Goal: Transaction & Acquisition: Purchase product/service

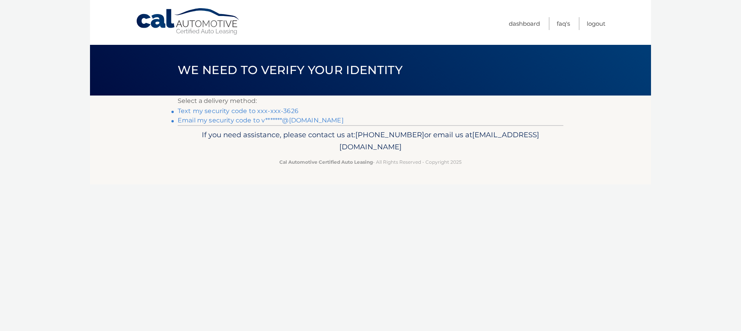
click at [270, 112] on link "Text my security code to xxx-xxx-3626" at bounding box center [238, 110] width 121 height 7
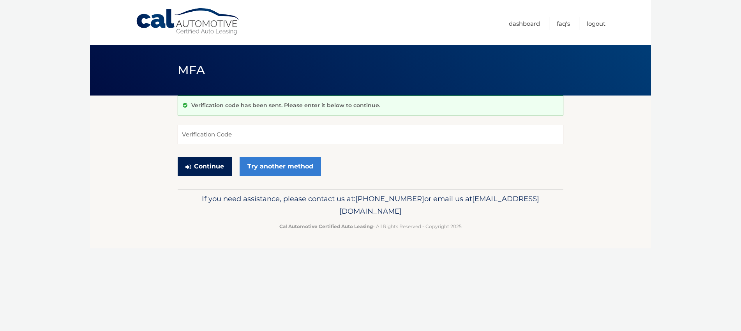
click at [207, 165] on button "Continue" at bounding box center [205, 166] width 54 height 19
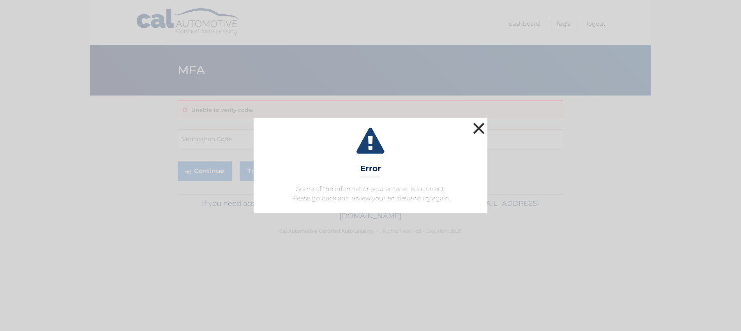
click at [475, 127] on button "×" at bounding box center [479, 128] width 16 height 16
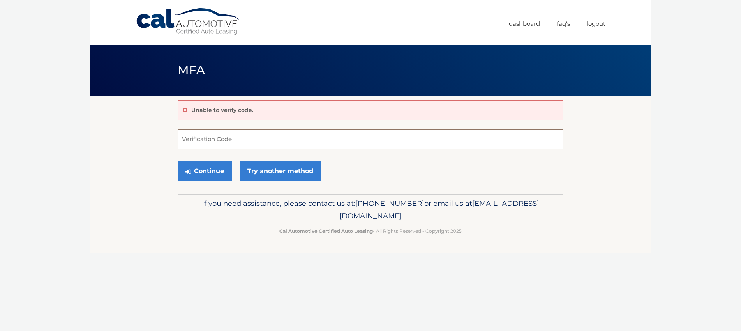
click at [238, 141] on input "Verification Code" at bounding box center [371, 138] width 386 height 19
type input "301916"
click at [207, 172] on button "Continue" at bounding box center [205, 170] width 54 height 19
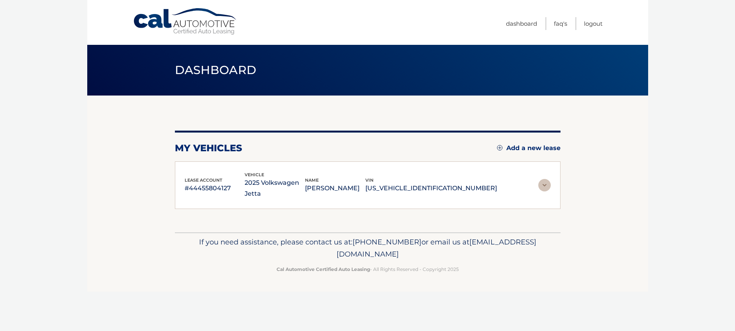
click at [210, 177] on div "lease account #44455804127" at bounding box center [215, 186] width 60 height 18
click at [549, 179] on img at bounding box center [547, 185] width 12 height 12
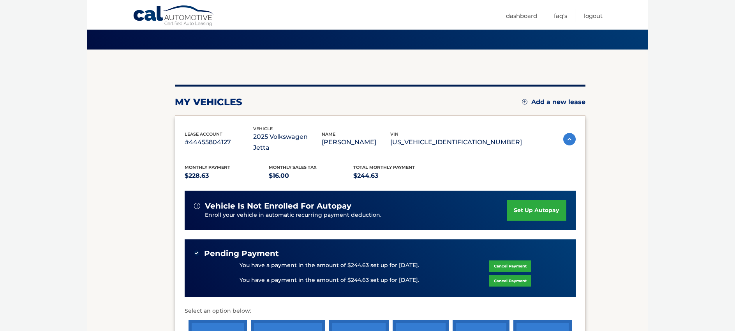
scroll to position [117, 0]
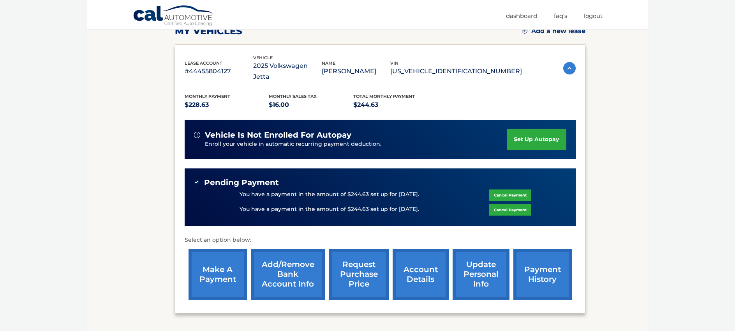
click at [214, 267] on link "make a payment" at bounding box center [218, 274] width 58 height 51
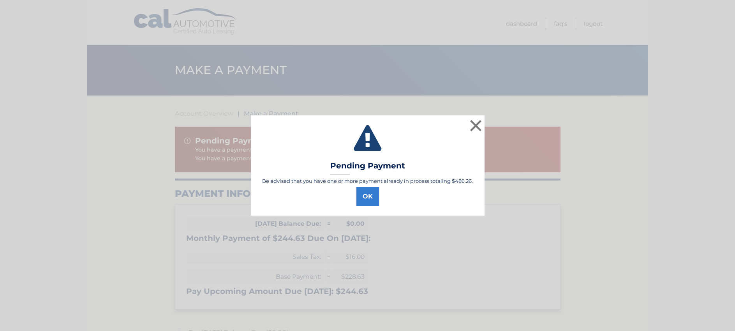
select select "NTk2NjM2OGItM2YyZS00ODE3LTkwNDAtMzNiNmUxNzUxZDUw"
click at [376, 201] on button "OK" at bounding box center [370, 196] width 23 height 19
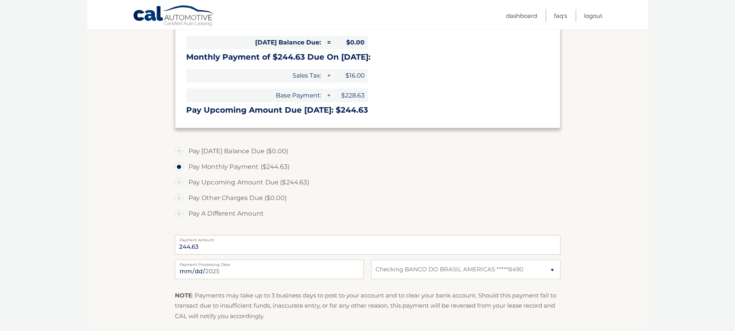
scroll to position [195, 0]
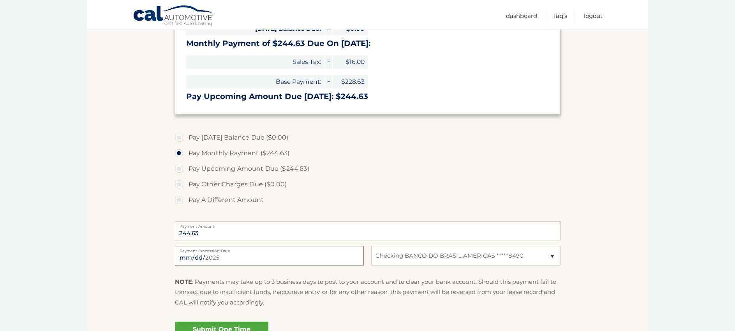
click at [232, 259] on input "[DATE]" at bounding box center [269, 255] width 189 height 19
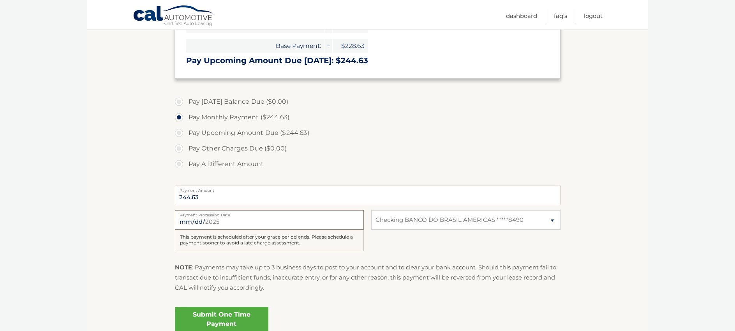
scroll to position [234, 0]
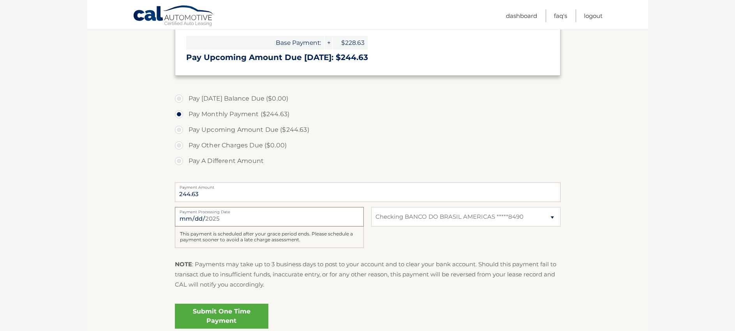
click at [217, 216] on input "[DATE]" at bounding box center [269, 216] width 189 height 19
type input "[DATE]"
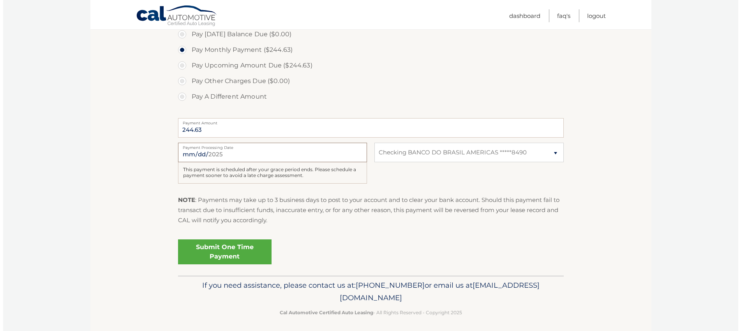
scroll to position [302, 0]
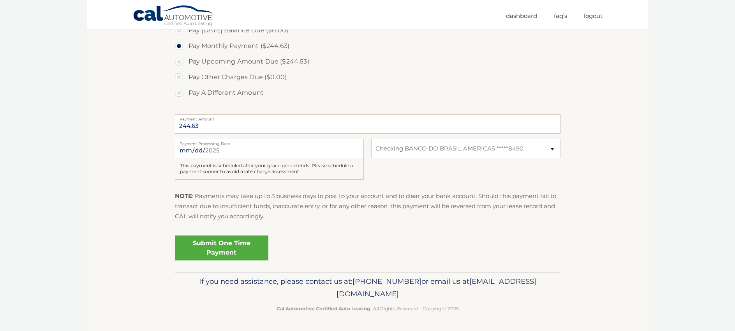
click at [248, 250] on link "Submit One Time Payment" at bounding box center [222, 247] width 94 height 25
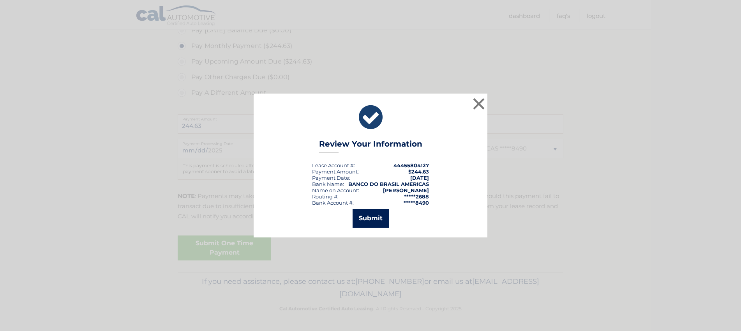
click at [375, 223] on button "Submit" at bounding box center [371, 218] width 36 height 19
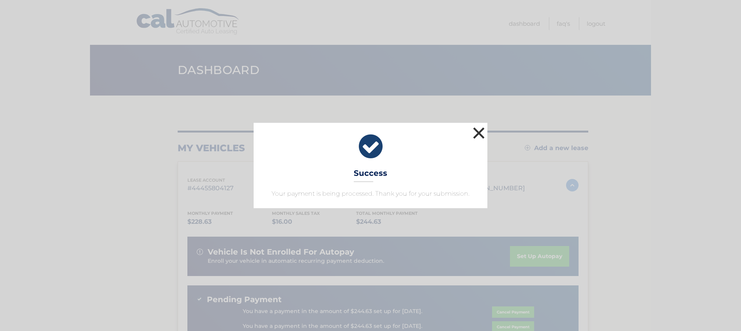
click at [481, 133] on button "×" at bounding box center [479, 133] width 16 height 16
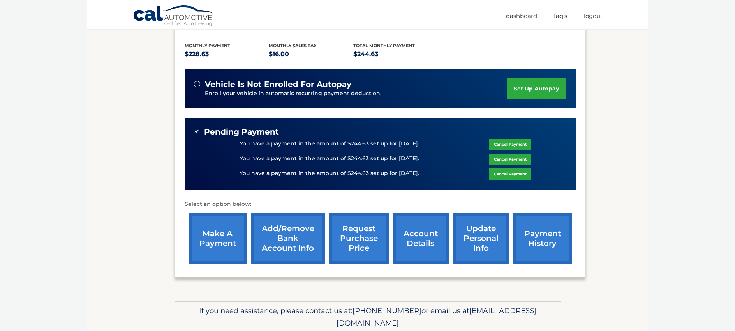
scroll to position [186, 0]
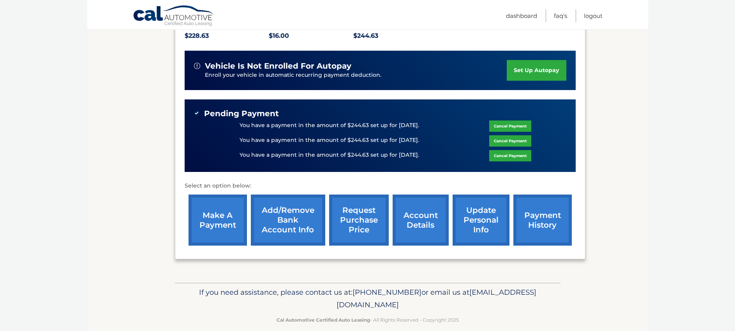
click at [228, 216] on link "make a payment" at bounding box center [218, 219] width 58 height 51
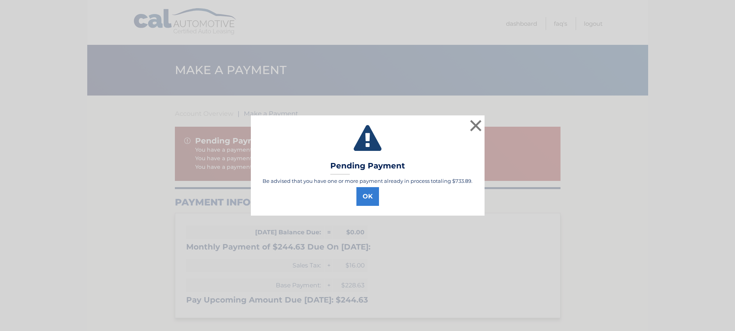
select select "NTk2NjM2OGItM2YyZS00ODE3LTkwNDAtMzNiNmUxNzUxZDUw"
click at [374, 199] on button "OK" at bounding box center [370, 196] width 23 height 19
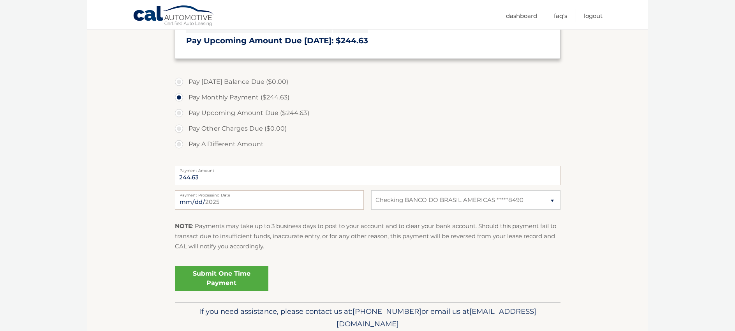
scroll to position [273, 0]
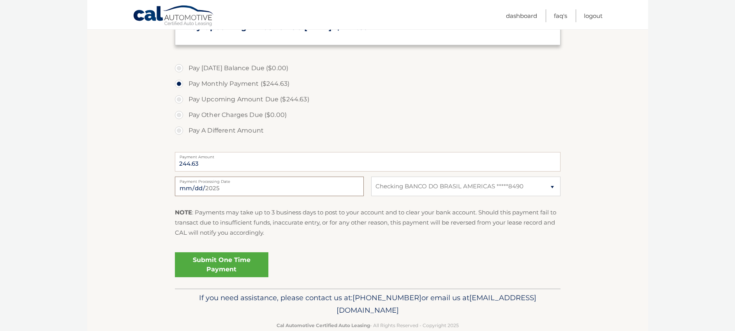
click at [187, 192] on input "[DATE]" at bounding box center [269, 186] width 189 height 19
type input "[DATE]"
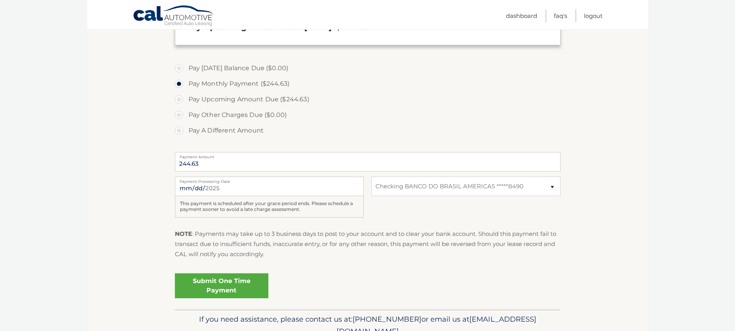
click at [599, 107] on section "Account Overview | Make a Payment Pending Payment You have a payment in the amo…" at bounding box center [367, 66] width 561 height 487
click at [265, 188] on input "[DATE]" at bounding box center [269, 186] width 189 height 19
click at [640, 104] on section "Account Overview | Make a Payment Pending Payment You have a payment in the amo…" at bounding box center [367, 66] width 561 height 487
click at [595, 15] on link "Logout" at bounding box center [593, 15] width 19 height 13
